Goal: Task Accomplishment & Management: Complete application form

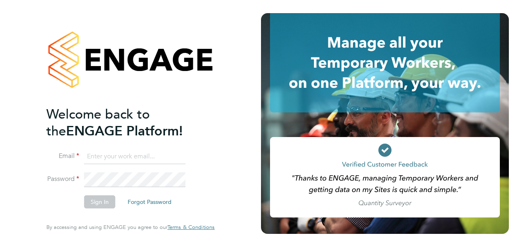
click at [116, 159] on input at bounding box center [134, 156] width 101 height 15
type input "Amelia.Kelly@hays.com"
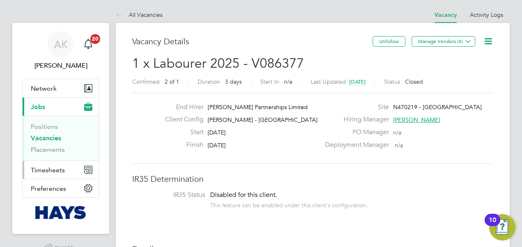
click at [66, 167] on button "Timesheets" at bounding box center [61, 170] width 76 height 18
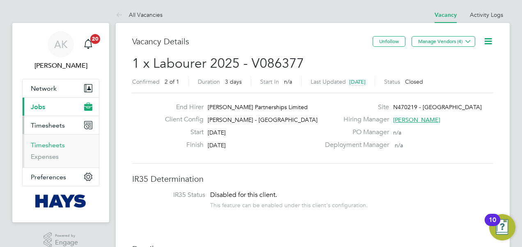
click at [49, 141] on link "Timesheets" at bounding box center [48, 145] width 34 height 8
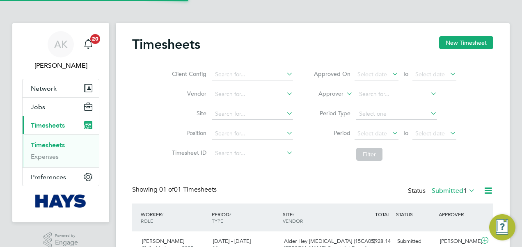
scroll to position [21, 71]
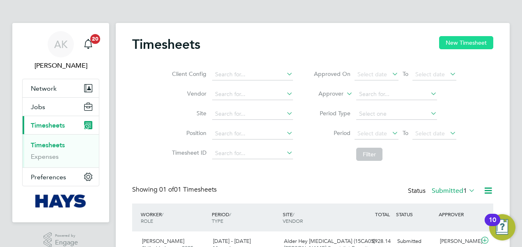
click at [467, 38] on button "New Timesheet" at bounding box center [466, 42] width 54 height 13
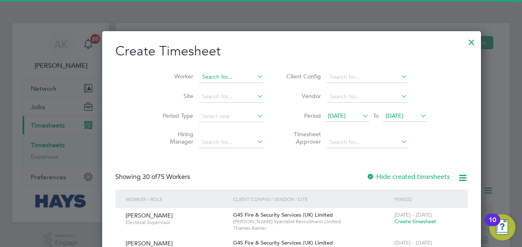
scroll to position [1528, 317]
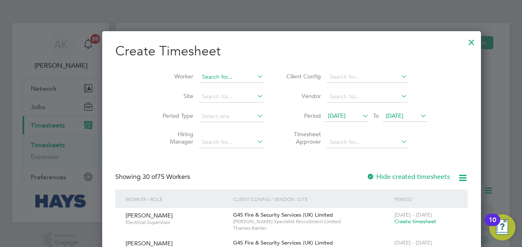
click at [204, 78] on input at bounding box center [231, 76] width 64 height 11
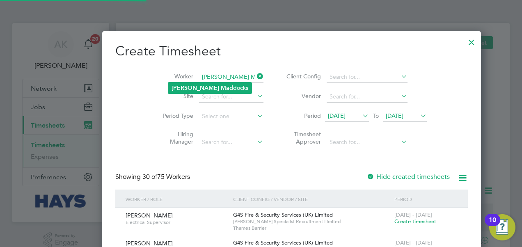
click at [224, 89] on li "[PERSON_NAME] docks" at bounding box center [209, 87] width 83 height 11
type input "[PERSON_NAME]"
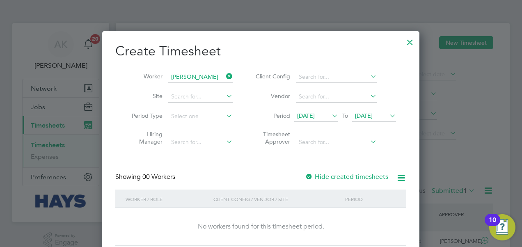
scroll to position [4, 4]
click at [351, 116] on div "[DATE] To [DATE]" at bounding box center [345, 116] width 102 height 11
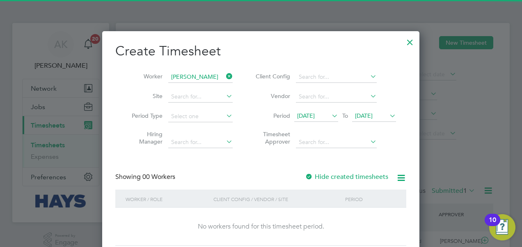
click at [367, 117] on span "[DATE]" at bounding box center [364, 115] width 18 height 7
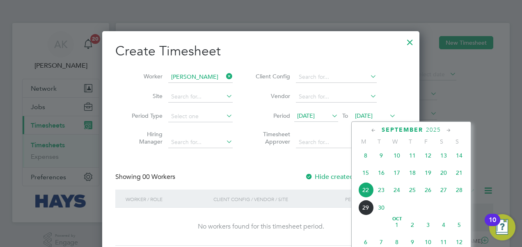
click at [425, 196] on span "26" at bounding box center [428, 190] width 16 height 16
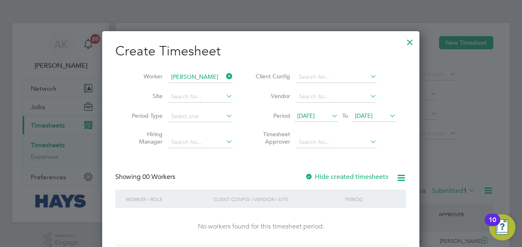
click at [339, 112] on div "[DATE] To [DATE]" at bounding box center [345, 116] width 102 height 11
click at [315, 112] on span "[DATE]" at bounding box center [306, 115] width 18 height 7
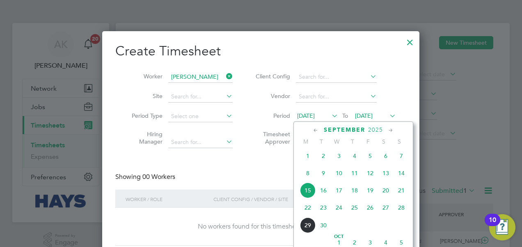
click at [309, 210] on span "22" at bounding box center [308, 208] width 16 height 16
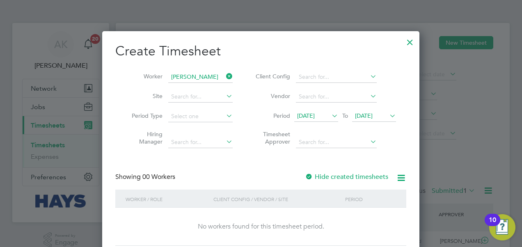
click at [332, 176] on label "Hide created timesheets" at bounding box center [346, 177] width 83 height 8
click at [315, 116] on span "[DATE]" at bounding box center [306, 115] width 18 height 7
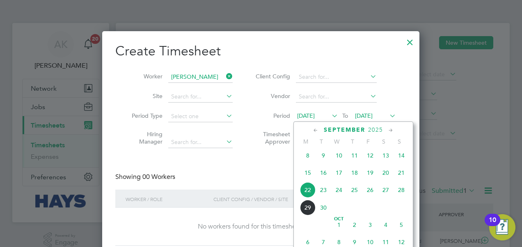
click at [336, 196] on span "24" at bounding box center [339, 190] width 16 height 16
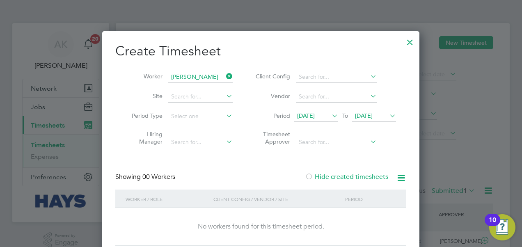
click at [378, 108] on li "Period [DATE] To [DATE]" at bounding box center [324, 117] width 163 height 20
click at [372, 112] on span "[DATE]" at bounding box center [364, 115] width 18 height 7
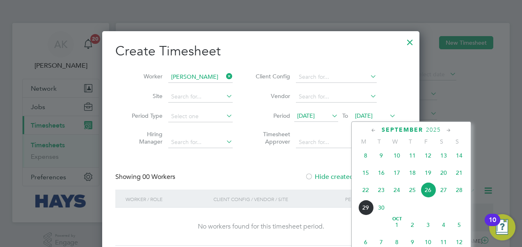
click at [451, 195] on span "28" at bounding box center [459, 190] width 16 height 16
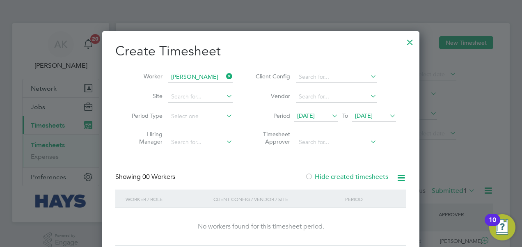
click at [224, 76] on icon at bounding box center [224, 76] width 0 height 11
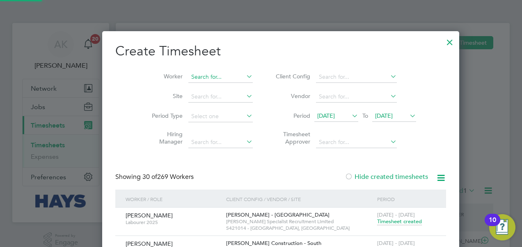
click at [209, 74] on input at bounding box center [220, 76] width 64 height 11
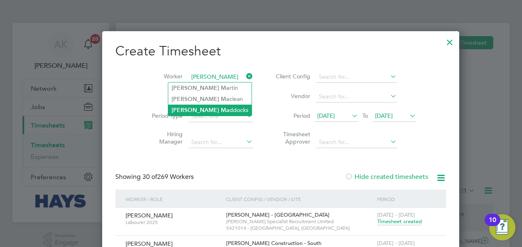
click at [212, 110] on li "[PERSON_NAME] ddocks" at bounding box center [209, 110] width 83 height 11
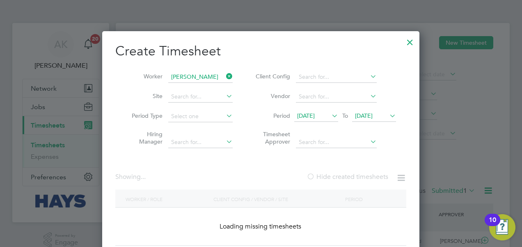
type input "[PERSON_NAME]"
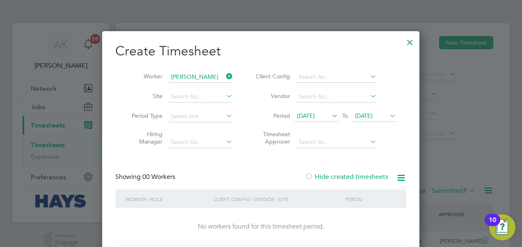
click at [224, 78] on icon at bounding box center [224, 76] width 0 height 11
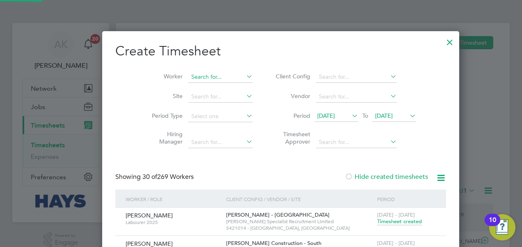
click at [201, 75] on input at bounding box center [220, 76] width 64 height 11
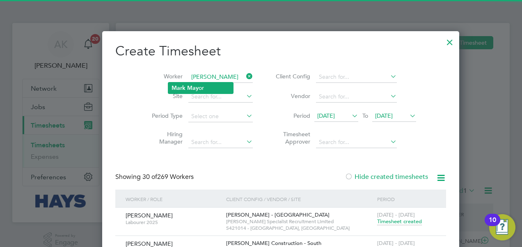
click at [201, 84] on li "[PERSON_NAME] or" at bounding box center [200, 87] width 65 height 11
type input "[PERSON_NAME]"
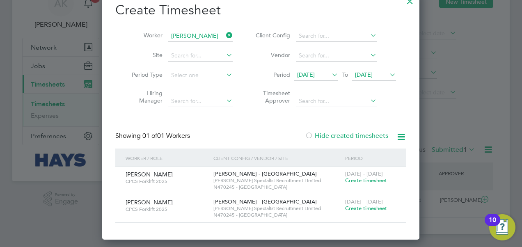
click at [378, 179] on span "Create timesheet" at bounding box center [366, 180] width 42 height 7
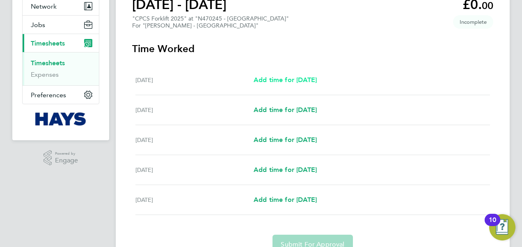
click at [291, 80] on span "Add time for [DATE]" at bounding box center [284, 80] width 63 height 8
select select "30"
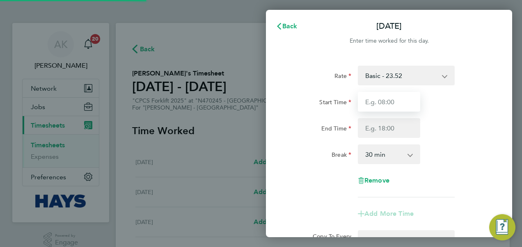
click at [395, 101] on input "Start Time" at bounding box center [389, 102] width 62 height 20
type input "06:45"
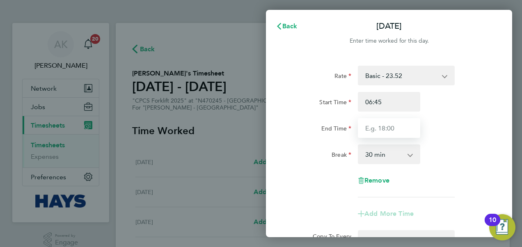
click at [383, 133] on input "End Time" at bounding box center [389, 128] width 62 height 20
type input "16:30"
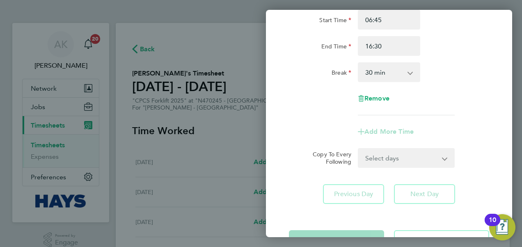
click at [438, 71] on div "Break 0 min 15 min 30 min 45 min 60 min 75 min 90 min" at bounding box center [388, 72] width 207 height 20
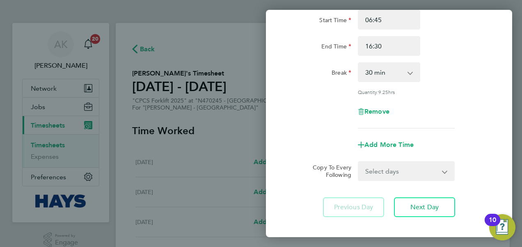
click at [402, 175] on select "Select days Day [DATE] [DATE] [DATE] [DATE]" at bounding box center [402, 171] width 86 height 18
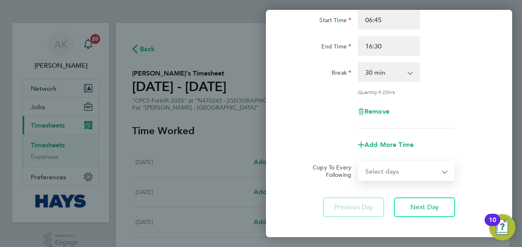
select select "DAY"
click at [359, 162] on select "Select days Day [DATE] [DATE] [DATE] [DATE]" at bounding box center [402, 171] width 86 height 18
select select "[DATE]"
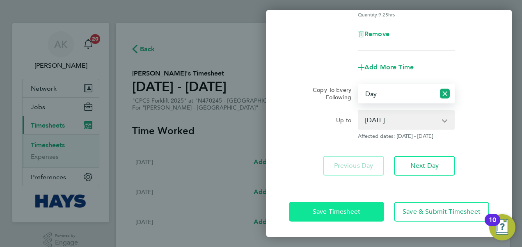
click at [338, 208] on span "Save Timesheet" at bounding box center [337, 212] width 48 height 8
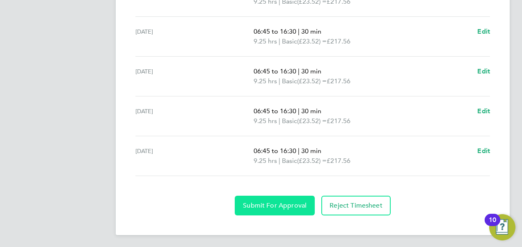
click at [280, 199] on button "Submit For Approval" at bounding box center [275, 206] width 80 height 20
